Goal: Task Accomplishment & Management: Use online tool/utility

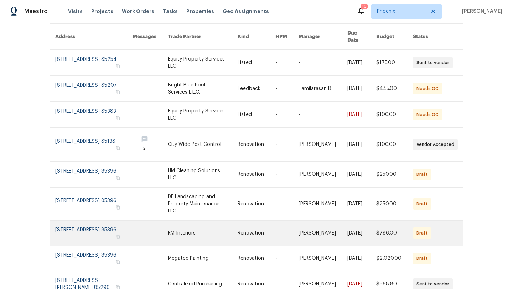
scroll to position [127, 0]
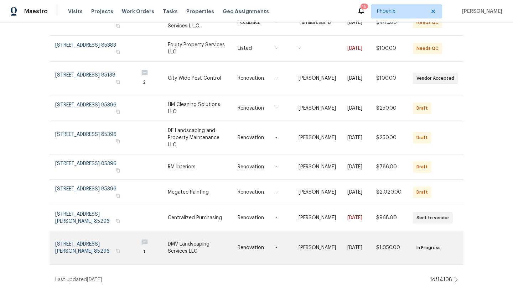
click at [79, 241] on link at bounding box center [93, 247] width 77 height 33
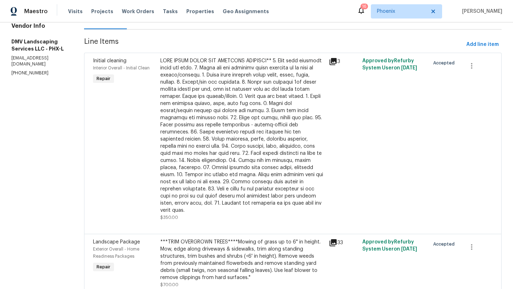
scroll to position [103, 0]
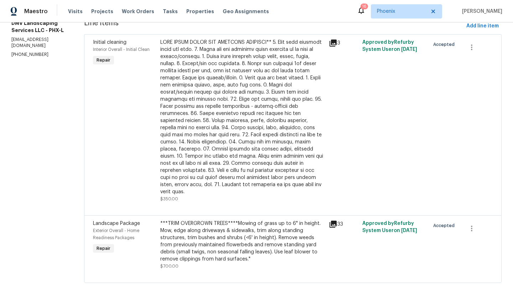
click at [205, 235] on div "***TRIM OVERGROWN TREES****Mowing of grass up to 6" in height. Mow, edge along …" at bounding box center [242, 241] width 164 height 43
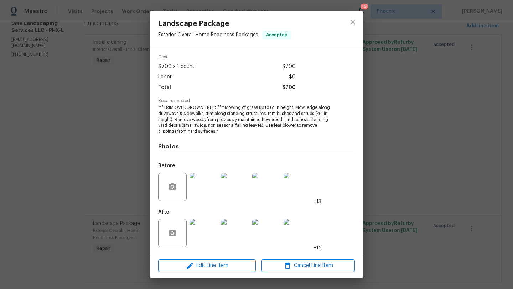
scroll to position [27, 0]
click at [197, 179] on img at bounding box center [203, 186] width 28 height 28
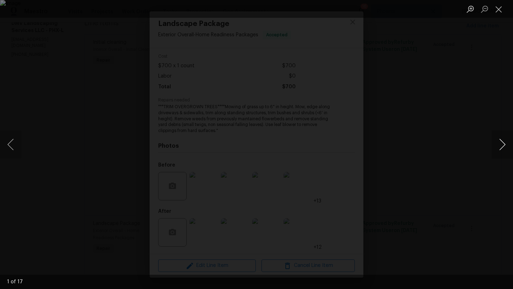
click at [505, 143] on button "Next image" at bounding box center [501, 144] width 21 height 28
click at [504, 143] on button "Next image" at bounding box center [501, 144] width 21 height 28
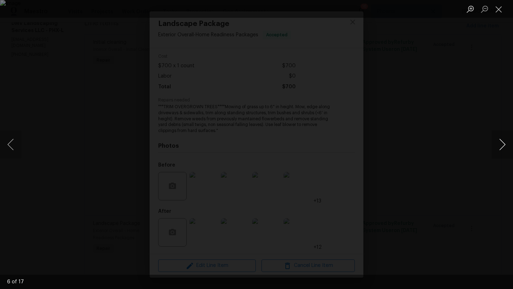
click at [504, 143] on button "Next image" at bounding box center [501, 144] width 21 height 28
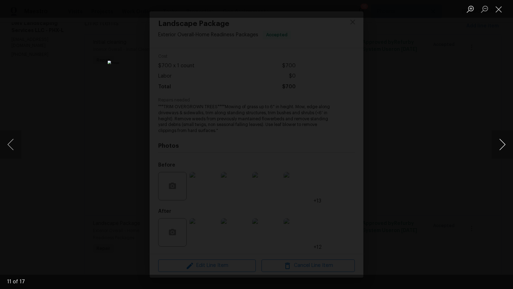
click at [504, 143] on button "Next image" at bounding box center [501, 144] width 21 height 28
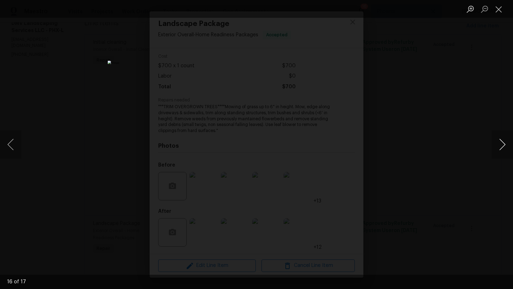
click at [504, 143] on button "Next image" at bounding box center [501, 144] width 21 height 28
click at [499, 8] on button "Close lightbox" at bounding box center [498, 9] width 14 height 12
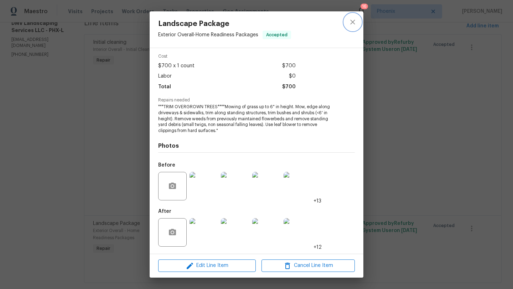
click at [353, 24] on icon "close" at bounding box center [352, 22] width 9 height 9
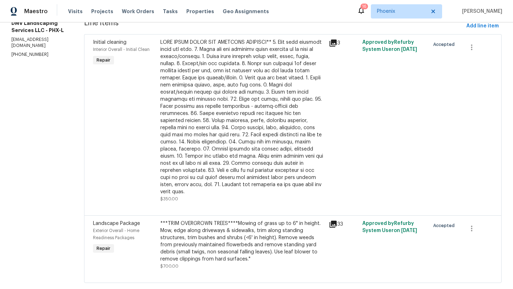
scroll to position [0, 0]
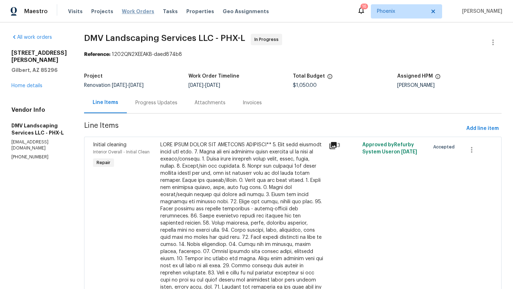
click at [135, 11] on span "Work Orders" at bounding box center [138, 11] width 32 height 7
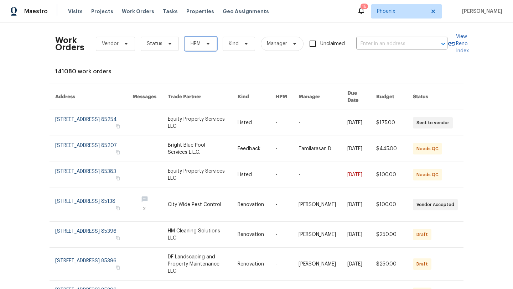
click at [199, 44] on span "HPM" at bounding box center [196, 43] width 10 height 7
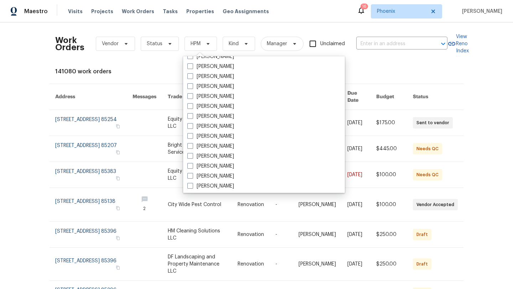
scroll to position [427, 0]
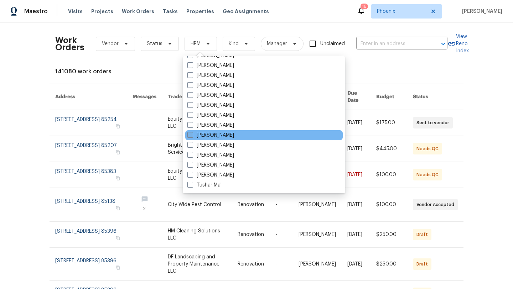
click at [189, 135] on span at bounding box center [190, 135] width 6 height 6
click at [189, 135] on input "[PERSON_NAME]" at bounding box center [189, 134] width 5 height 5
checkbox input "true"
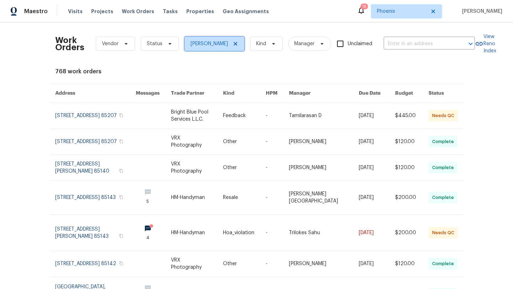
click at [233, 43] on icon at bounding box center [236, 44] width 6 height 6
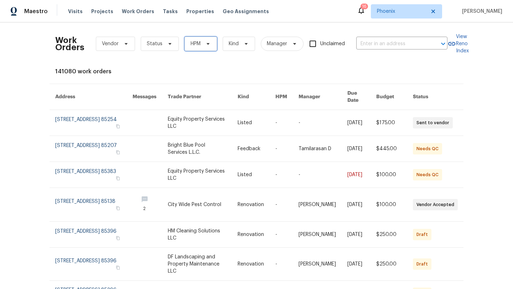
click at [209, 43] on icon at bounding box center [208, 44] width 6 height 6
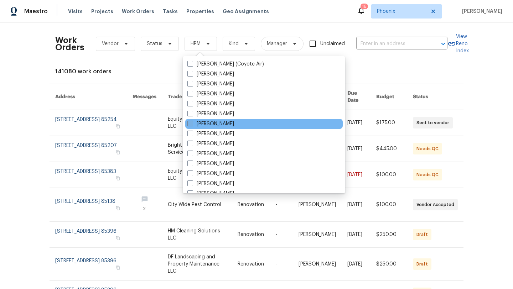
scroll to position [10, 0]
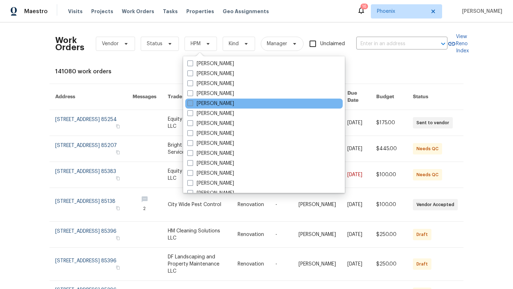
click at [211, 104] on label "Austin Hatch" at bounding box center [210, 103] width 47 height 7
click at [192, 104] on input "Austin Hatch" at bounding box center [189, 102] width 5 height 5
checkbox input "true"
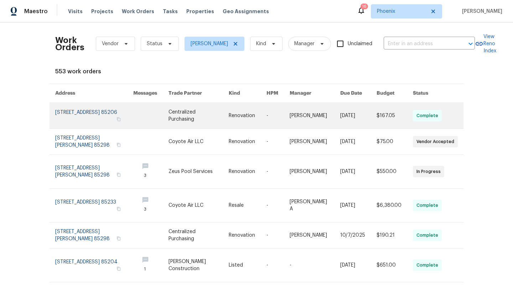
click at [62, 115] on link at bounding box center [94, 116] width 78 height 26
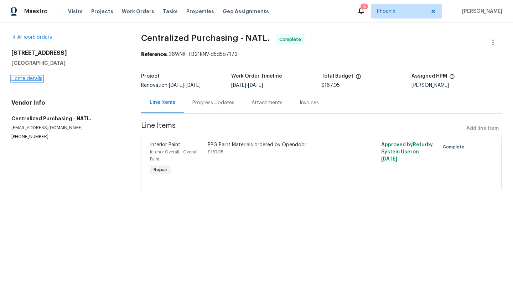
click at [33, 80] on link "Home details" at bounding box center [26, 78] width 31 height 5
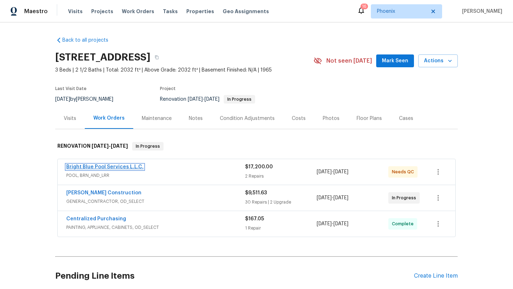
click at [128, 165] on link "Bright Blue Pool Services L.L.C." at bounding box center [104, 167] width 77 height 5
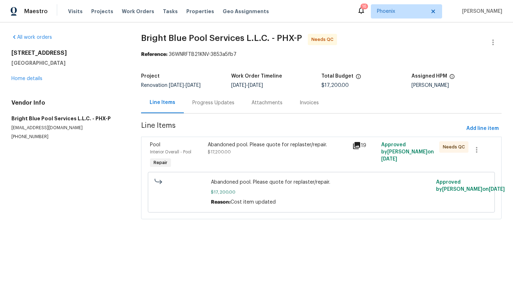
click at [205, 103] on div "Progress Updates" at bounding box center [213, 102] width 42 height 7
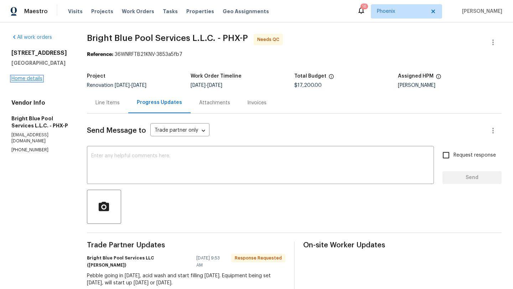
click at [36, 79] on link "Home details" at bounding box center [26, 78] width 31 height 5
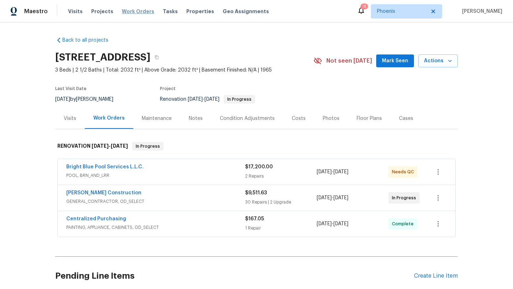
click at [131, 11] on span "Work Orders" at bounding box center [138, 11] width 32 height 7
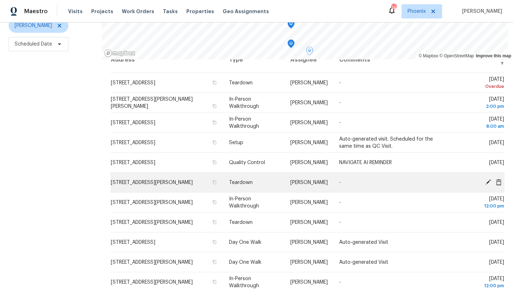
scroll to position [15, 0]
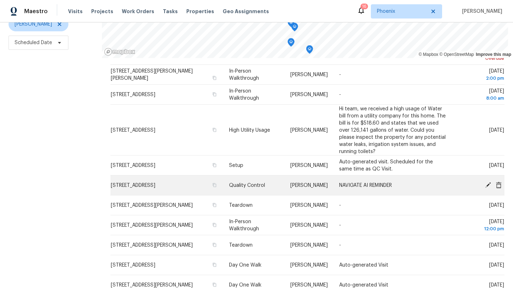
scroll to position [41, 0]
